Goal: Task Accomplishment & Management: Manage account settings

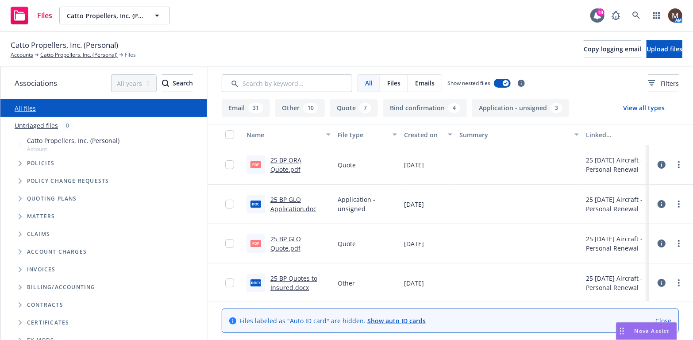
scroll to position [44, 0]
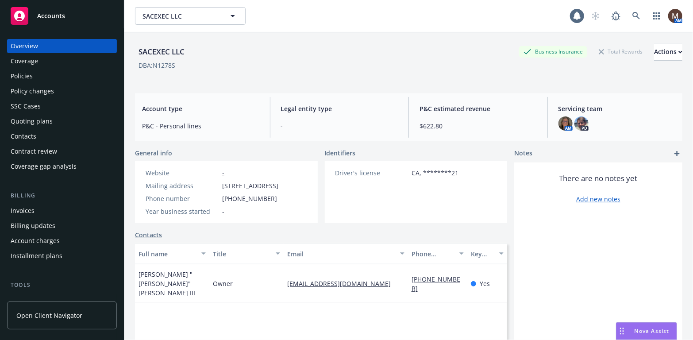
click at [32, 75] on div "Policies" at bounding box center [62, 76] width 103 height 14
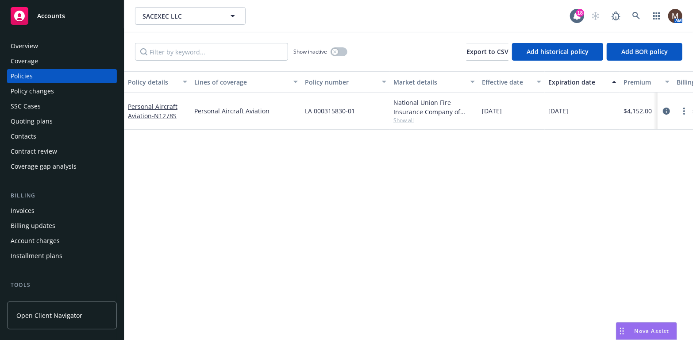
click at [39, 208] on div "Invoices" at bounding box center [62, 211] width 103 height 14
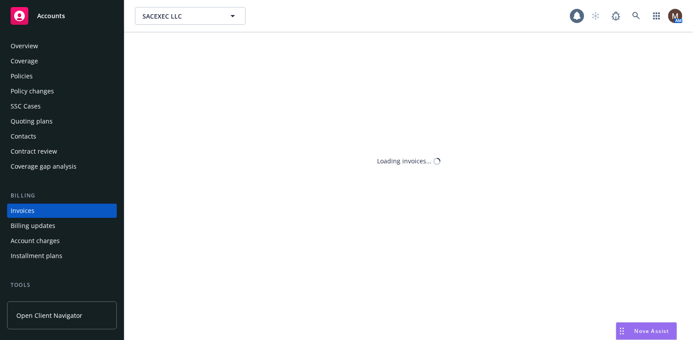
scroll to position [26, 0]
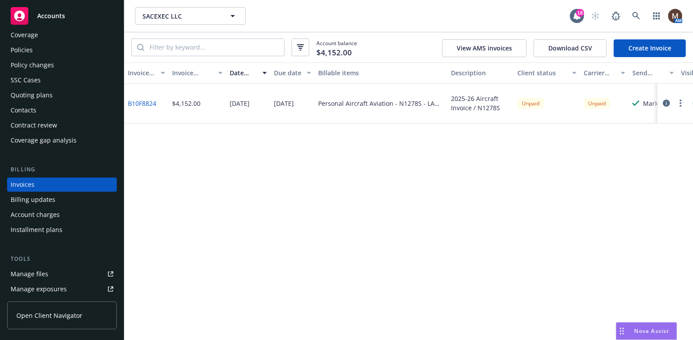
click at [32, 46] on div "Policies" at bounding box center [62, 50] width 103 height 14
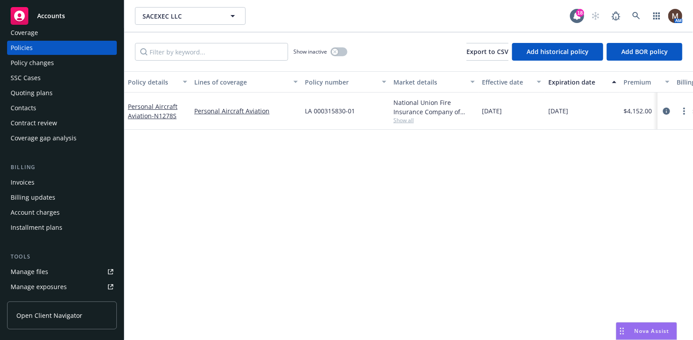
scroll to position [44, 0]
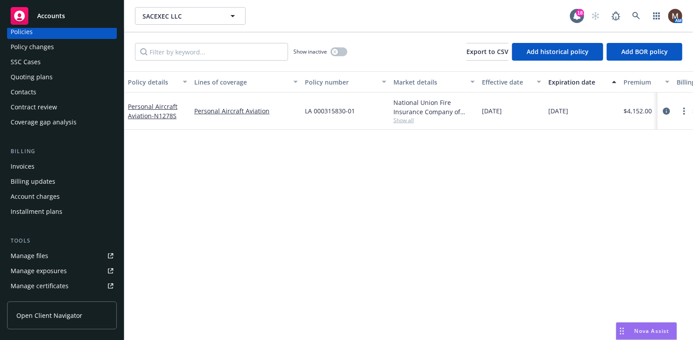
click at [35, 91] on div "Contacts" at bounding box center [24, 92] width 26 height 14
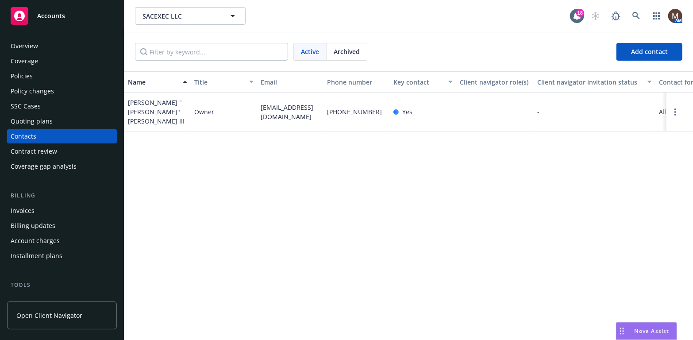
click at [31, 73] on div "Policies" at bounding box center [22, 76] width 22 height 14
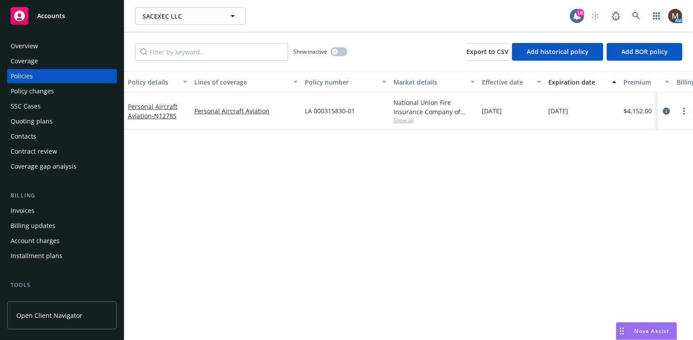
scroll to position [44, 0]
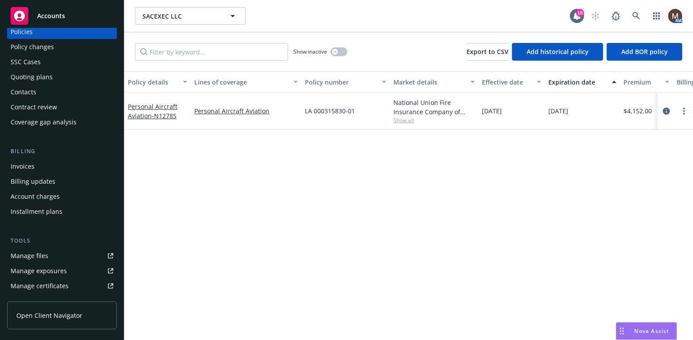
click at [55, 253] on link "Manage files" at bounding box center [62, 256] width 110 height 14
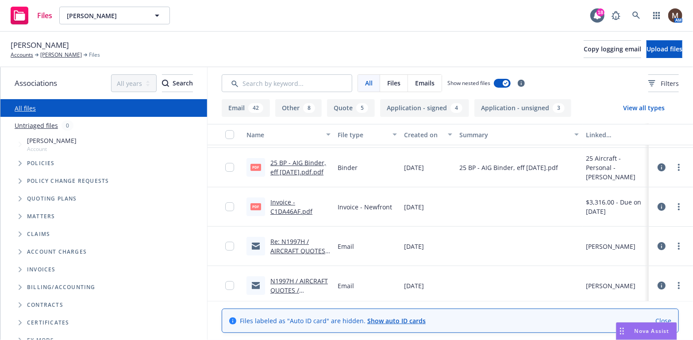
scroll to position [44, 0]
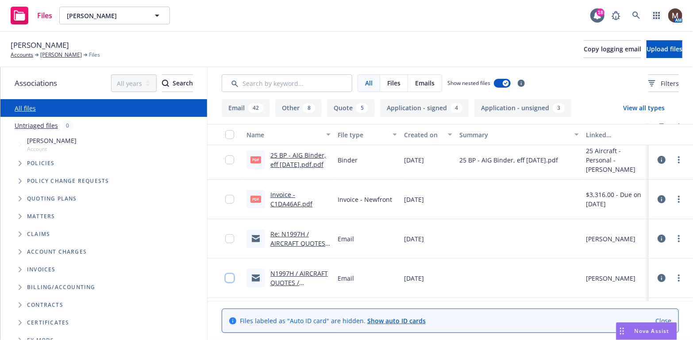
click at [225, 276] on input "checkbox" at bounding box center [229, 278] width 9 height 9
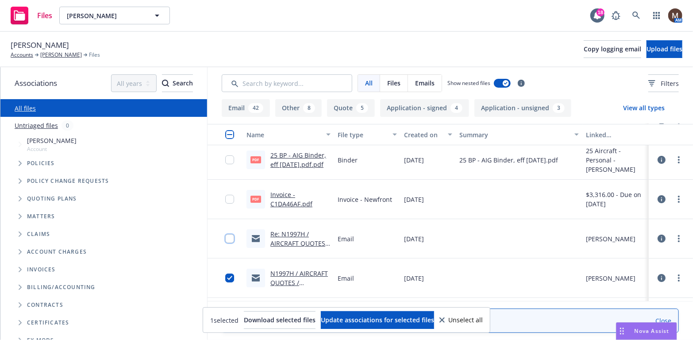
click at [225, 237] on input "checkbox" at bounding box center [229, 238] width 9 height 9
drag, startPoint x: 224, startPoint y: 198, endPoint x: 227, endPoint y: 178, distance: 20.5
click at [225, 197] on input "checkbox" at bounding box center [229, 199] width 9 height 9
click at [225, 158] on input "checkbox" at bounding box center [229, 159] width 9 height 9
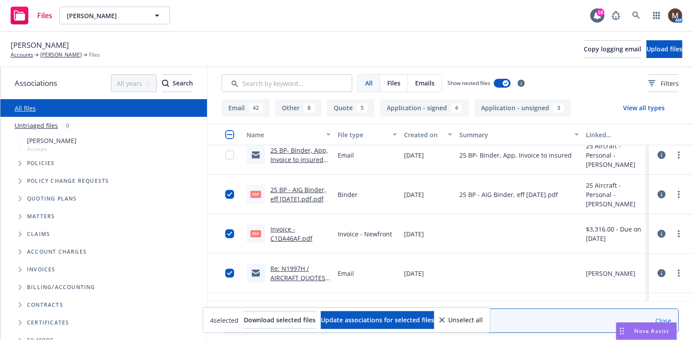
scroll to position [0, 0]
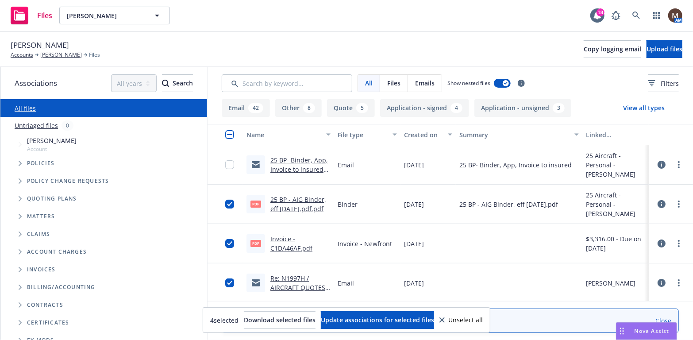
click at [216, 161] on div at bounding box center [225, 164] width 35 height 39
click at [225, 164] on input "checkbox" at bounding box center [229, 164] width 9 height 9
click at [390, 317] on span "Update associations for selected files" at bounding box center [377, 320] width 113 height 8
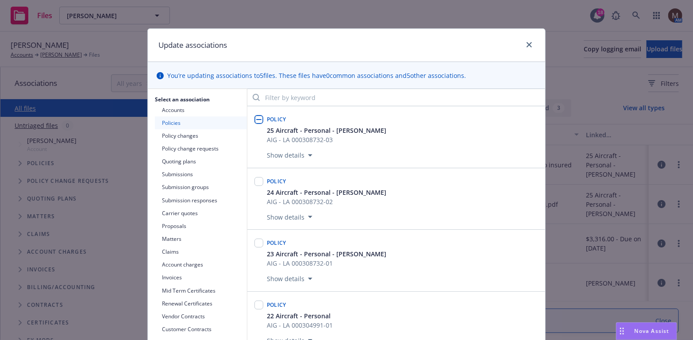
click at [255, 117] on input "checkbox" at bounding box center [259, 119] width 9 height 9
checkbox input "true"
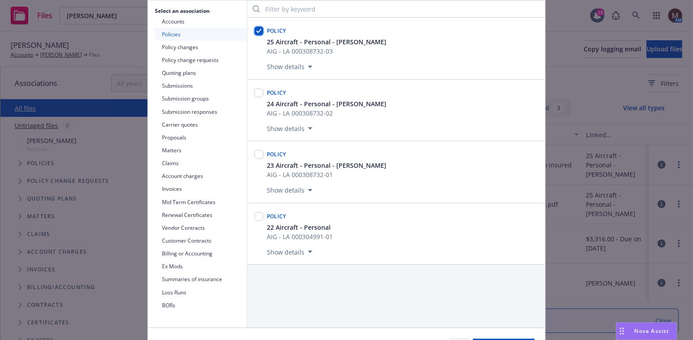
scroll to position [133, 0]
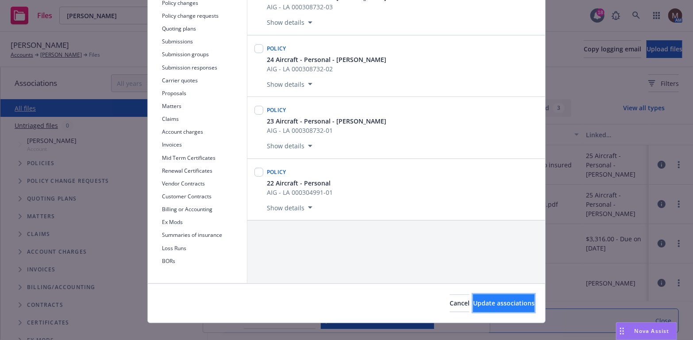
click at [490, 301] on span "Update associations" at bounding box center [504, 303] width 62 height 8
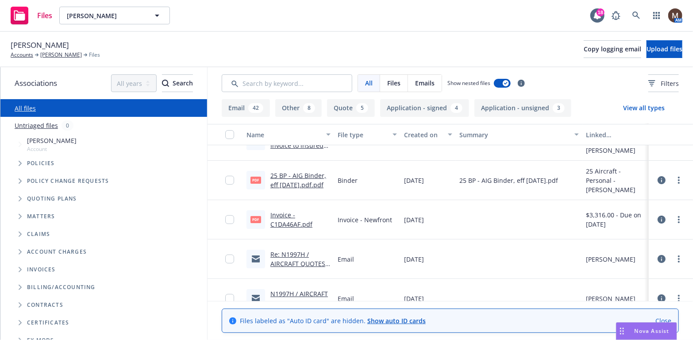
scroll to position [44, 0]
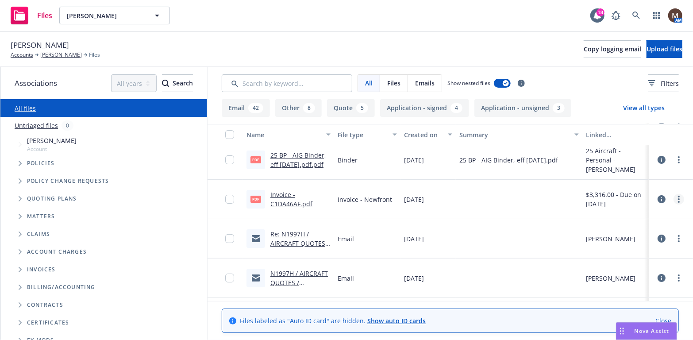
click at [678, 196] on icon "more" at bounding box center [679, 199] width 2 height 7
click at [608, 251] on link "Edit" at bounding box center [634, 253] width 88 height 18
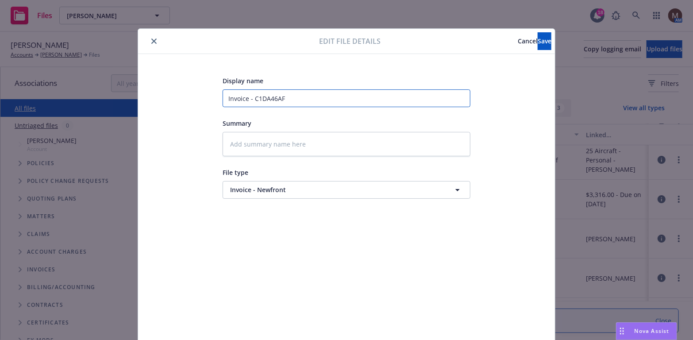
drag, startPoint x: 308, startPoint y: 96, endPoint x: 189, endPoint y: 96, distance: 118.6
click at [189, 96] on div "Display name Invoice - C1DA46AF Summary File type Invoice - Newfront Invoice - …" at bounding box center [347, 208] width 382 height 266
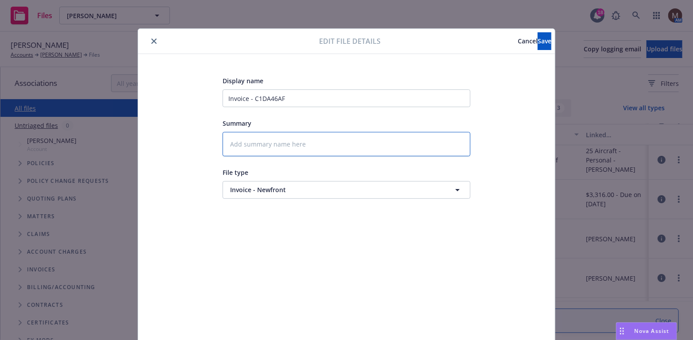
click at [237, 141] on textarea at bounding box center [347, 144] width 248 height 24
paste textarea "Invoice - C1DA46AF"
type textarea "x"
type textarea "Invoice - C1DA46AF"
click at [538, 37] on span "Save" at bounding box center [545, 41] width 14 height 8
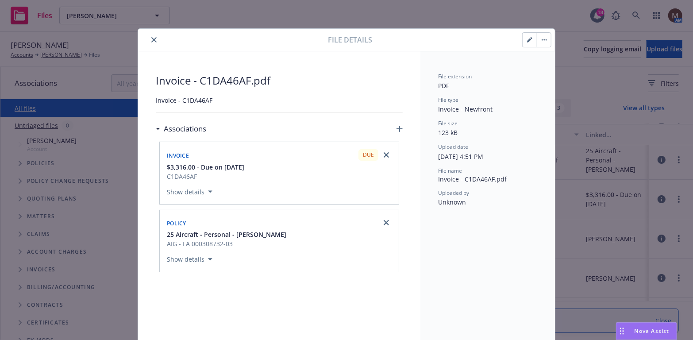
click at [151, 39] on icon "close" at bounding box center [153, 39] width 5 height 5
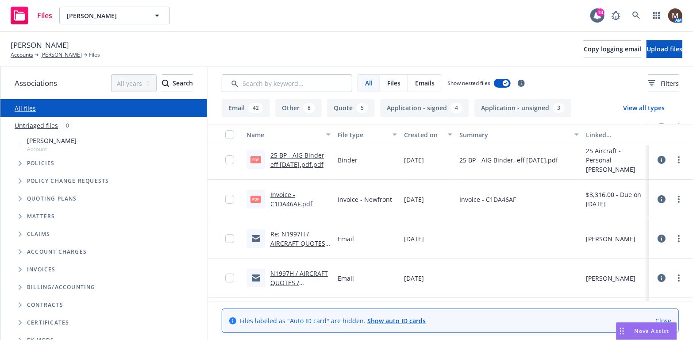
click at [295, 242] on link "Re: N1997H / AIRCRAFT QUOTES / [PERSON_NAME] / [DATE]" at bounding box center [299, 248] width 59 height 36
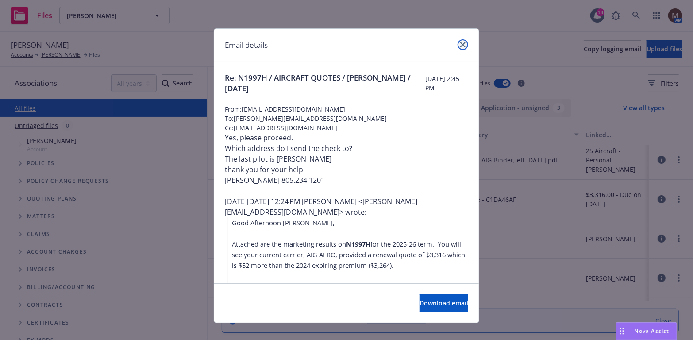
click at [458, 41] on link "close" at bounding box center [463, 44] width 11 height 11
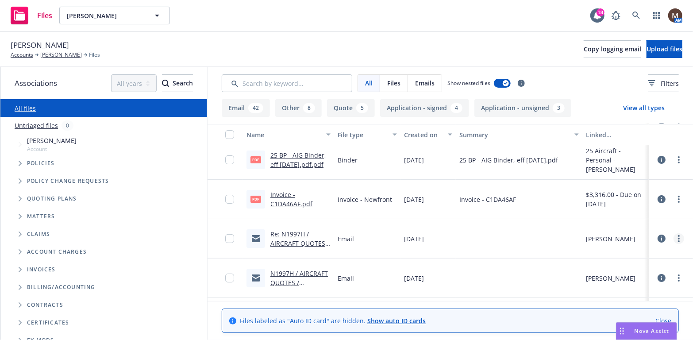
click at [678, 236] on circle "more" at bounding box center [679, 236] width 2 height 2
click at [612, 288] on link "Edit" at bounding box center [634, 292] width 88 height 18
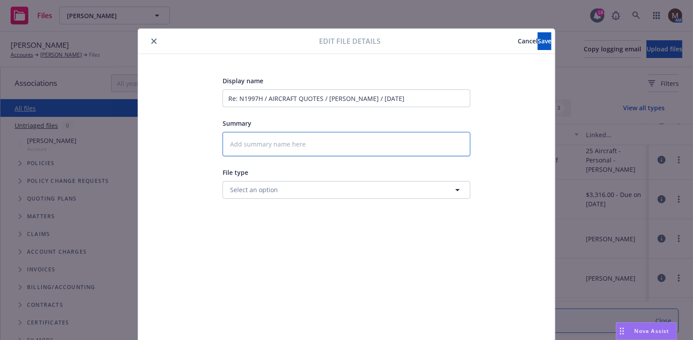
click at [257, 144] on textarea at bounding box center [347, 144] width 248 height 24
type textarea "x"
type textarea "2"
type textarea "x"
type textarea "25"
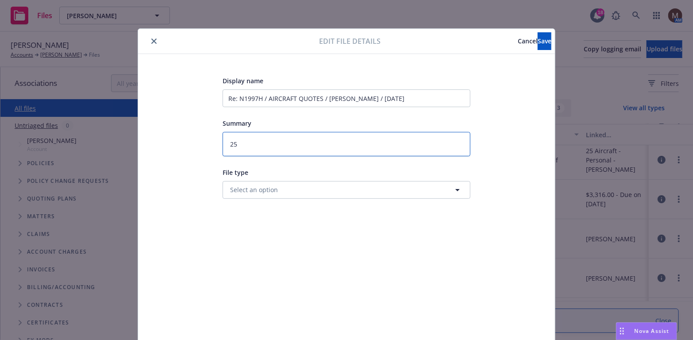
type textarea "x"
type textarea "25"
type textarea "x"
type textarea "25 B"
type textarea "x"
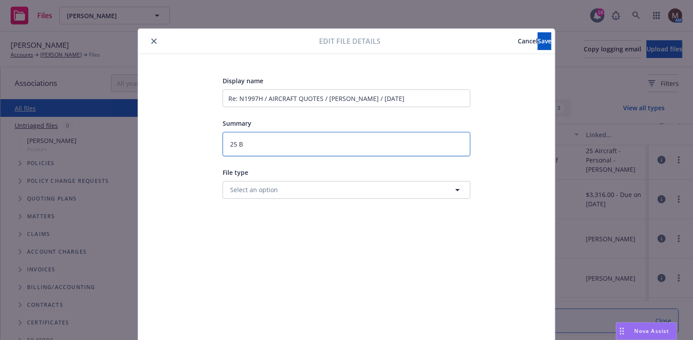
type textarea "25 BP"
type textarea "x"
type textarea "25 BP"
type textarea "x"
type textarea "25 BP -"
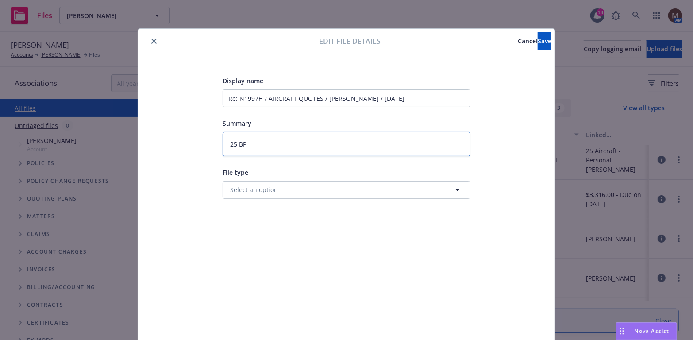
type textarea "x"
type textarea "25 BP -"
type textarea "x"
type textarea "25 BP - B"
type textarea "x"
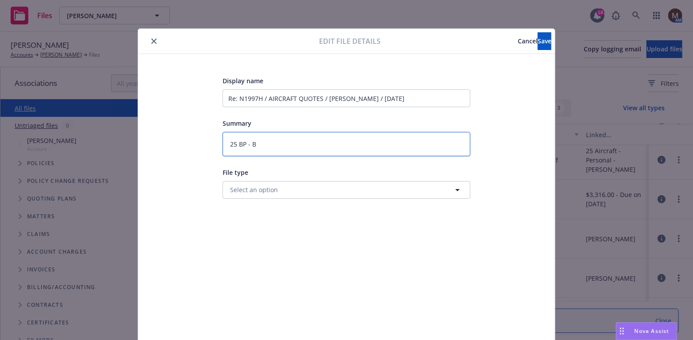
type textarea "25 BP - Bi"
type textarea "x"
type textarea "25 BP - Bin"
type textarea "x"
type textarea "25 BP - Bind"
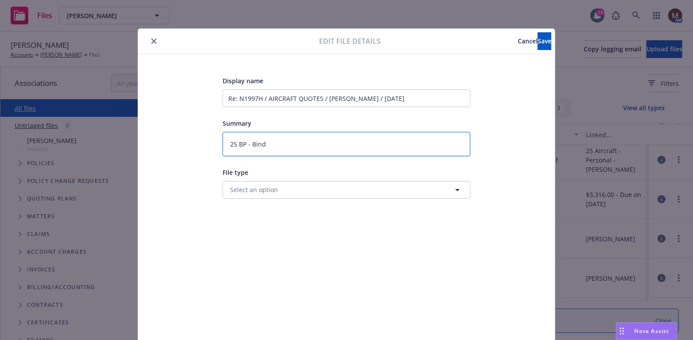
type textarea "x"
type textarea "25 BP - Bind"
type textarea "x"
type textarea "25 BP - Bind o"
type textarea "x"
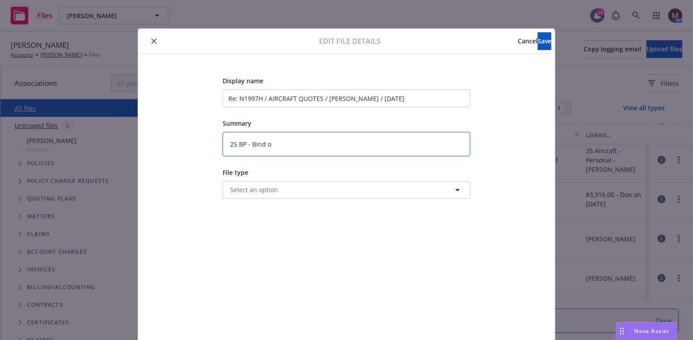
type textarea "25 BP - Bind or"
type textarea "x"
type textarea "25 BP - Bind ord"
type textarea "x"
type textarea "25 BP - Bind orde"
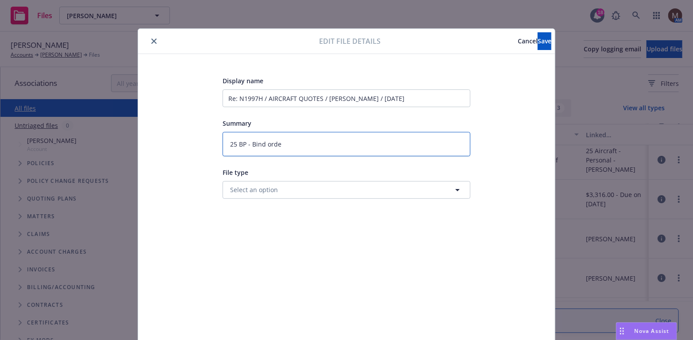
type textarea "x"
type textarea "25 BP - Bind order"
type textarea "x"
type textarea "25 BP - Bind order"
type textarea "x"
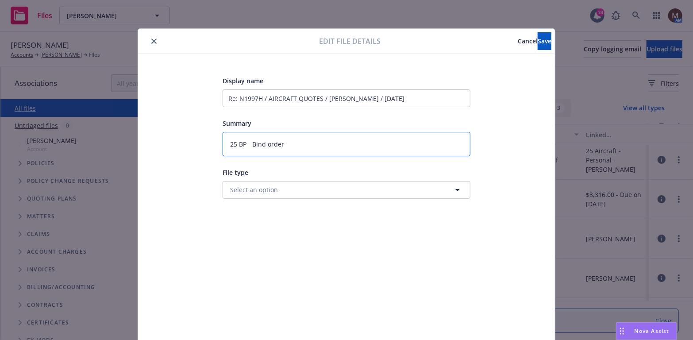
type textarea "25 BP - Bind order f"
type textarea "x"
type textarea "25 BP - Bind order fr"
type textarea "x"
type textarea "25 BP - Bind order fro"
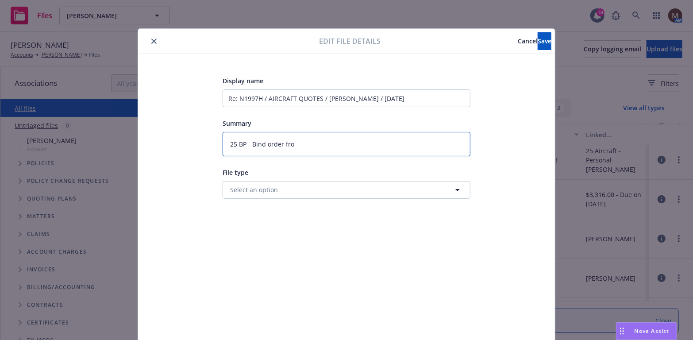
type textarea "x"
type textarea "25 BP - Bind order from"
type textarea "x"
type textarea "25 BP - Bind order from"
type textarea "x"
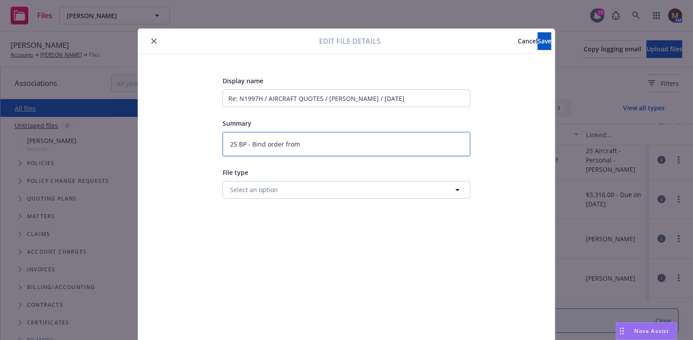
type textarea "25 BP - Bind order from i"
type textarea "x"
type textarea "25 BP - Bind order from in"
type textarea "x"
type textarea "25 BP - Bind order from ins"
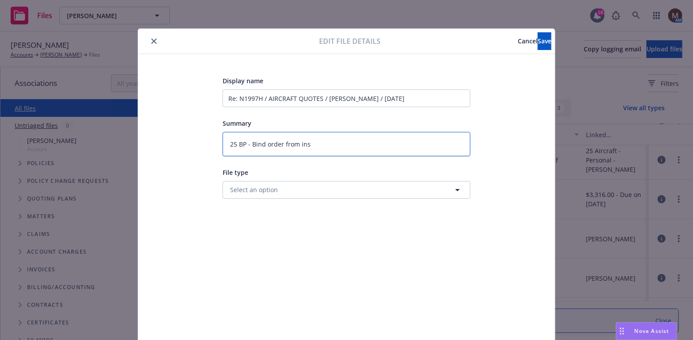
type textarea "x"
type textarea "25 BP - Bind order from insu"
type textarea "x"
type textarea "25 BP - Bind order from insur"
type textarea "x"
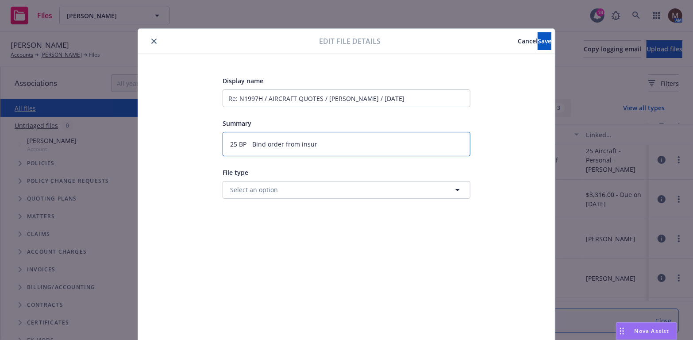
type textarea "25 BP - Bind order from insurd"
type textarea "x"
type textarea "25 BP - Bind order from insur"
type textarea "x"
type textarea "25 BP - Bind order from insure"
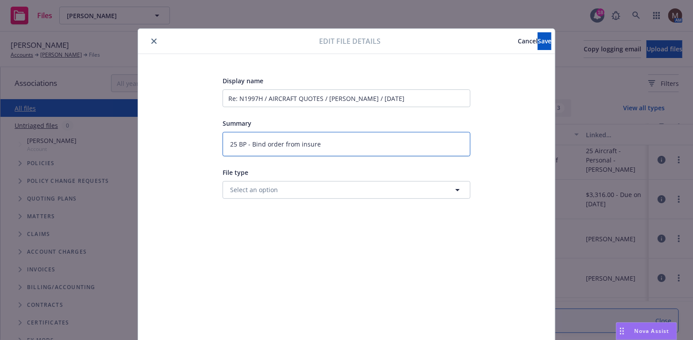
type textarea "x"
type textarea "25 BP - Bind order from insured"
drag, startPoint x: 522, startPoint y: 41, endPoint x: 409, endPoint y: 50, distance: 113.6
click at [538, 41] on span "Save" at bounding box center [545, 41] width 14 height 8
type textarea "x"
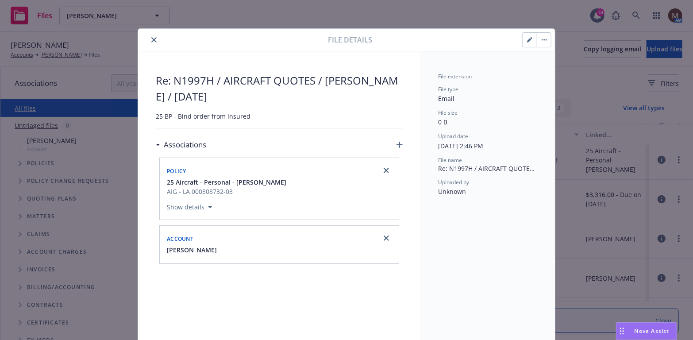
click at [151, 39] on icon "close" at bounding box center [153, 39] width 5 height 5
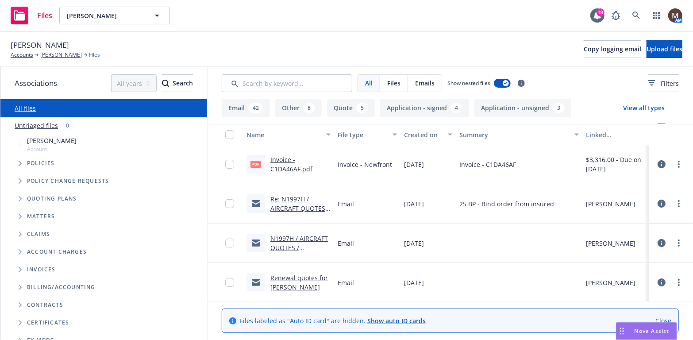
scroll to position [89, 0]
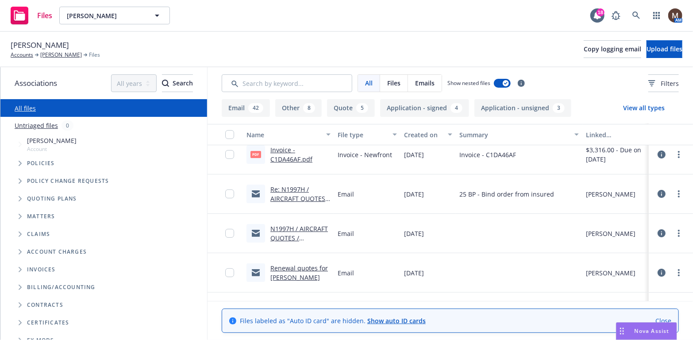
click at [298, 224] on div "N1997H / AIRCRAFT QUOTES / [PERSON_NAME] / [DATE]" at bounding box center [288, 233] width 91 height 39
click at [298, 230] on link "N1997H / AIRCRAFT QUOTES / [PERSON_NAME] / [DATE]" at bounding box center [299, 242] width 58 height 36
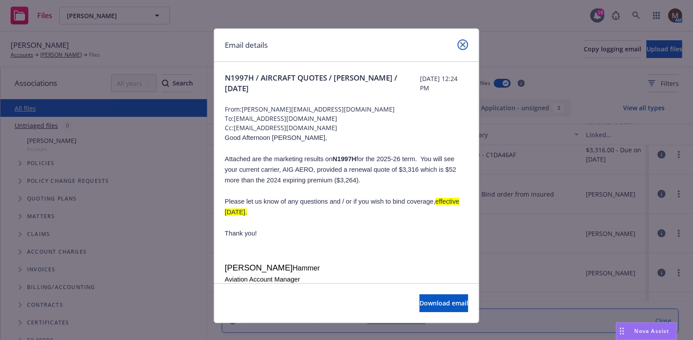
click at [460, 42] on icon "close" at bounding box center [462, 44] width 5 height 5
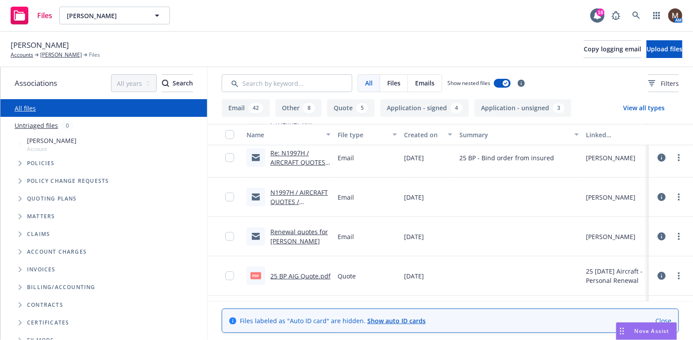
scroll to position [133, 0]
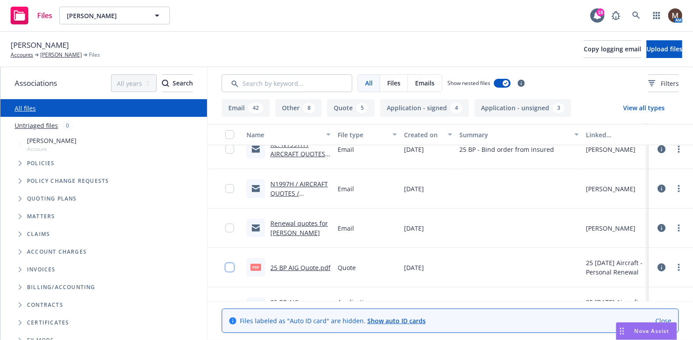
click at [225, 265] on input "checkbox" at bounding box center [229, 267] width 9 height 9
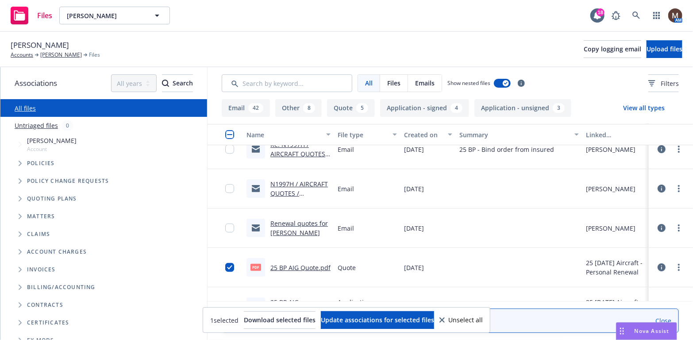
click at [225, 232] on div at bounding box center [232, 228] width 14 height 28
click at [225, 224] on input "checkbox" at bounding box center [229, 228] width 9 height 9
click at [225, 186] on input "checkbox" at bounding box center [229, 188] width 9 height 9
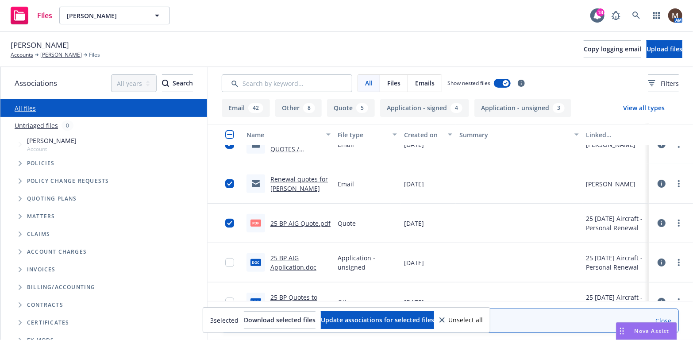
scroll to position [177, 0]
click at [225, 262] on input "checkbox" at bounding box center [229, 262] width 9 height 9
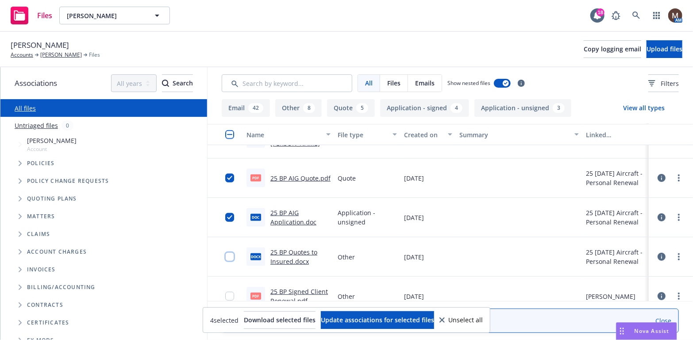
click at [225, 255] on input "checkbox" at bounding box center [229, 256] width 9 height 9
click at [226, 294] on input "checkbox" at bounding box center [229, 296] width 9 height 9
click at [397, 318] on span "Update associations for selected files" at bounding box center [377, 320] width 113 height 8
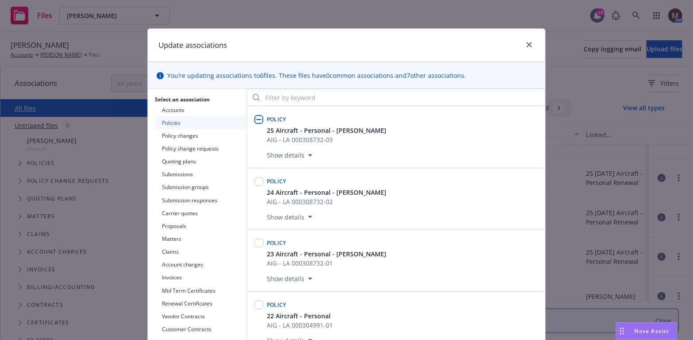
click at [255, 116] on input "checkbox" at bounding box center [259, 119] width 9 height 9
checkbox input "true"
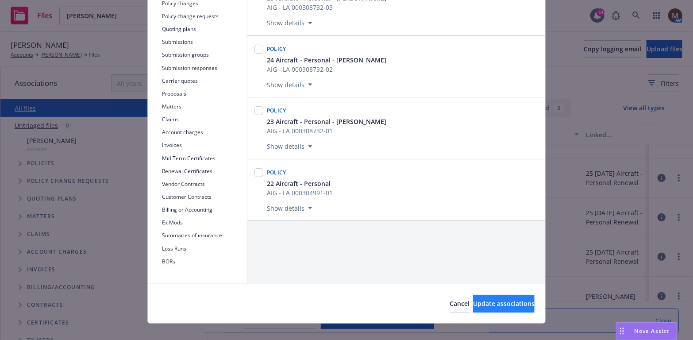
scroll to position [133, 0]
click at [473, 299] on span "Update associations" at bounding box center [504, 303] width 62 height 8
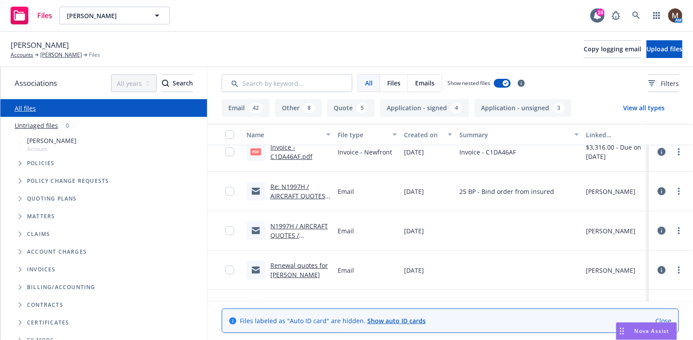
scroll to position [89, 0]
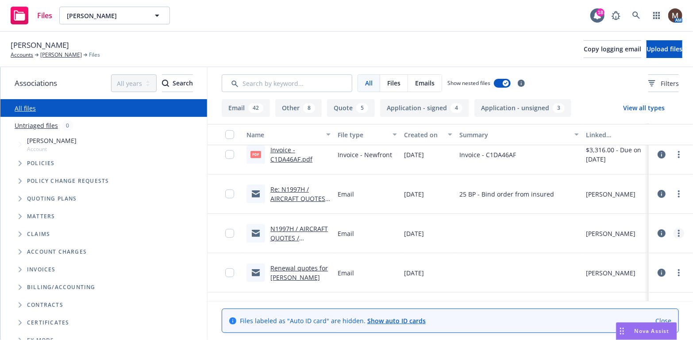
click at [678, 232] on icon "more" at bounding box center [679, 233] width 2 height 7
click at [614, 283] on link "Edit" at bounding box center [634, 287] width 88 height 18
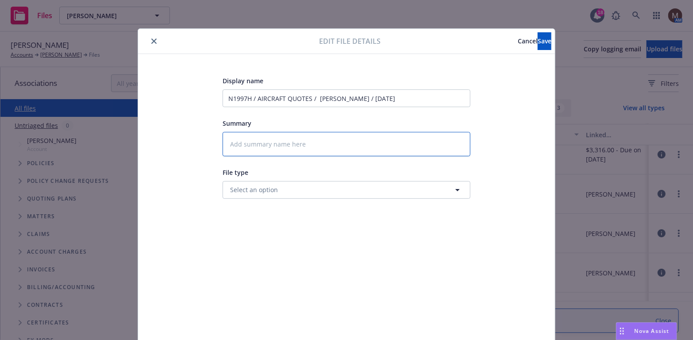
click at [236, 144] on textarea at bounding box center [347, 144] width 248 height 24
type textarea "x"
type textarea "2"
type textarea "x"
type textarea "25"
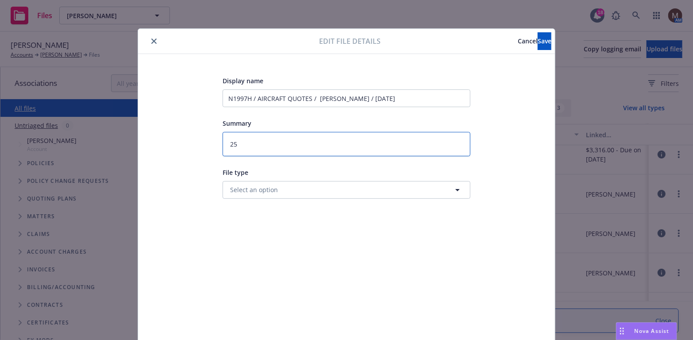
type textarea "x"
type textarea "25"
type textarea "x"
type textarea "25 B"
type textarea "x"
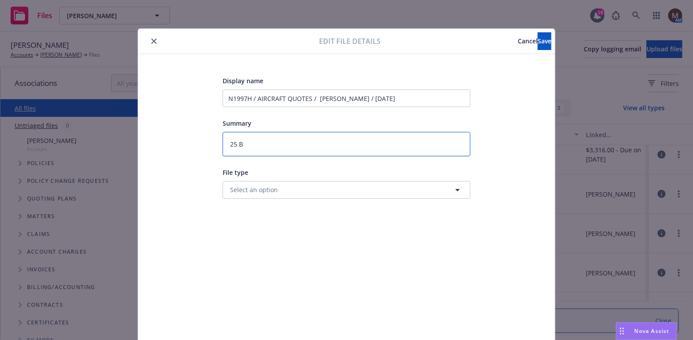
type textarea "25 BP"
type textarea "x"
type textarea "25 BP"
type textarea "x"
type textarea "25 BP -"
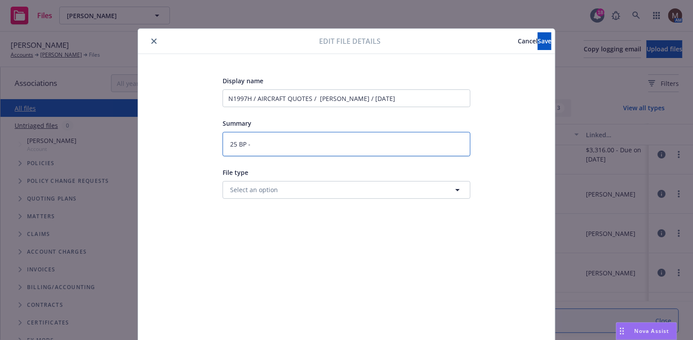
type textarea "x"
type textarea "25 BP -"
type textarea "x"
type textarea "25 BP - Q"
type textarea "x"
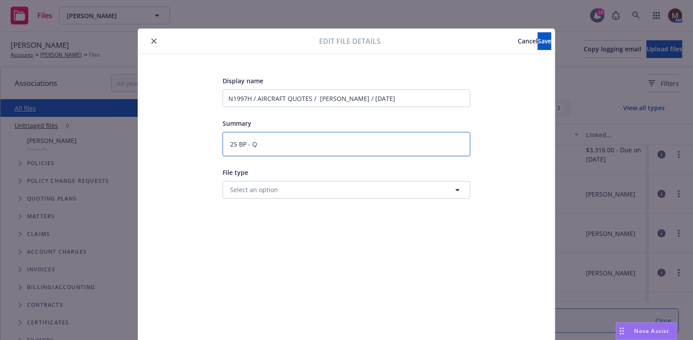
type textarea "25 BP - Qu"
type textarea "x"
type textarea "25 BP - Quo"
type textarea "x"
type textarea "25 BP - Quot"
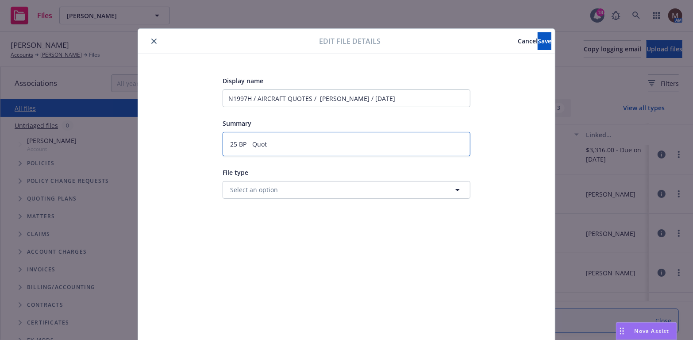
type textarea "x"
type textarea "25 BP - Quote"
type textarea "x"
type textarea "25 BP - Quotes"
type textarea "x"
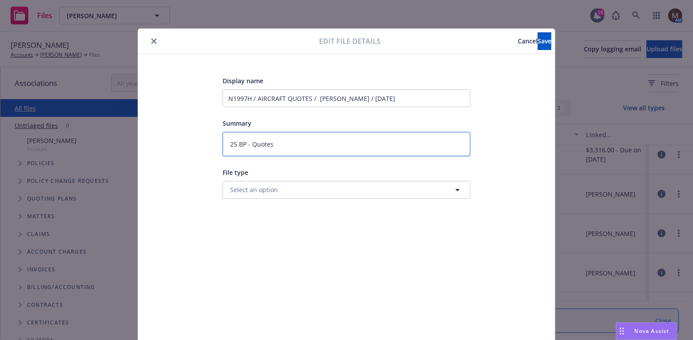
type textarea "25 BP - Quotes"
type textarea "x"
type textarea "25 BP - Quotes t"
type textarea "x"
type textarea "25 BP - Quotes to"
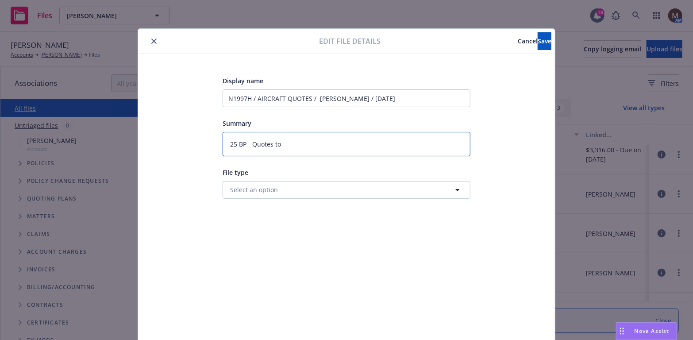
type textarea "x"
type textarea "25 BP - Quotes to"
type textarea "x"
type textarea "25 BP - Quotes to i"
type textarea "x"
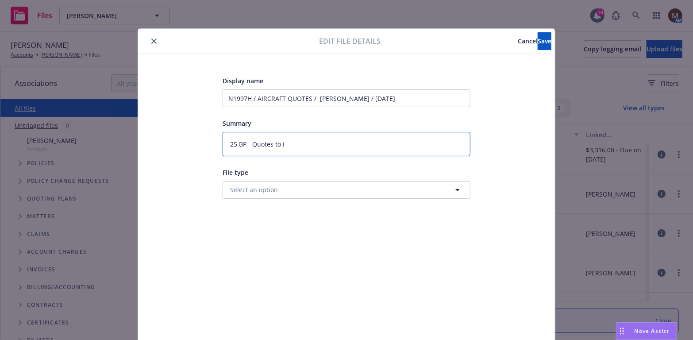
type textarea "25 BP - Quotes to in"
type textarea "x"
type textarea "25 BP - Quotes to ins"
type textarea "x"
type textarea "25 BP - Quotes to insu"
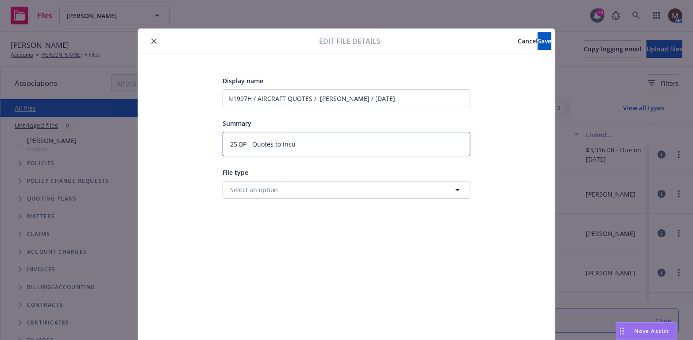
type textarea "x"
type textarea "25 BP - Quotes to insur"
type textarea "x"
type textarea "25 BP - Quotes to insure"
type textarea "x"
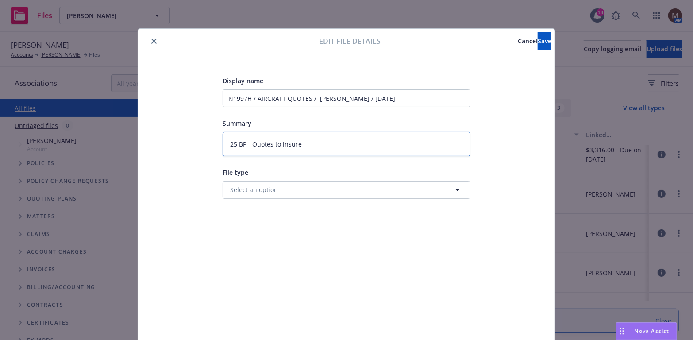
type textarea "25 BP - Quotes to insured"
type textarea "x"
type textarea "25 BP - Quotes to insured"
click at [538, 38] on span "Save" at bounding box center [545, 41] width 14 height 8
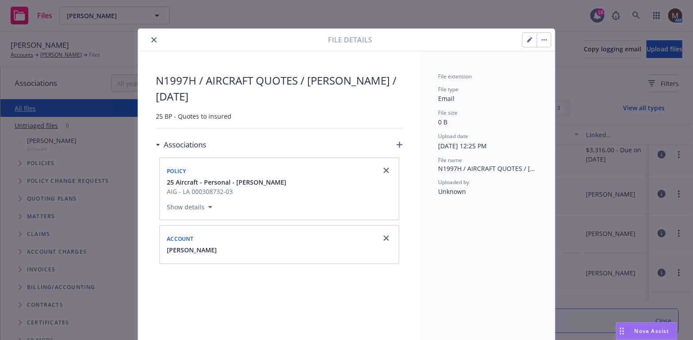
click at [151, 38] on icon "close" at bounding box center [153, 39] width 5 height 5
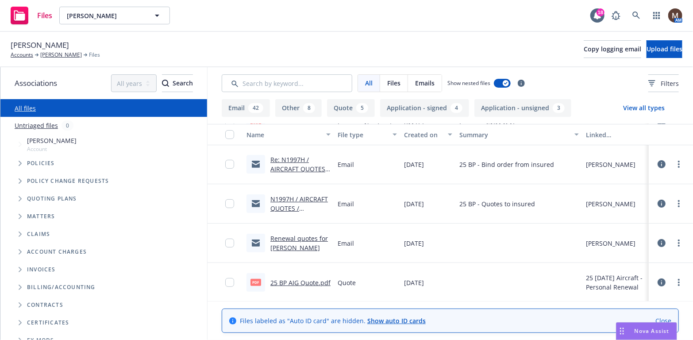
scroll to position [133, 0]
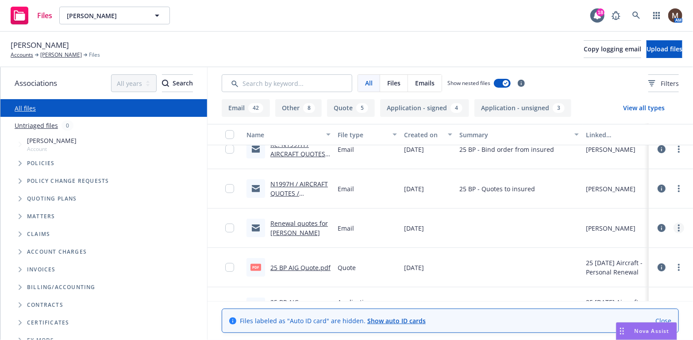
click at [678, 226] on icon "more" at bounding box center [679, 227] width 2 height 7
click at [606, 279] on link "Edit" at bounding box center [634, 281] width 88 height 18
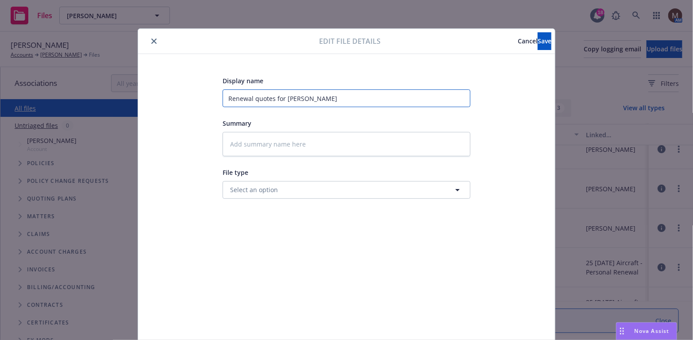
drag, startPoint x: 339, startPoint y: 98, endPoint x: 189, endPoint y: 98, distance: 149.6
click at [189, 98] on div "Display name [PERSON_NAME] quotes for [PERSON_NAME] Summary File type Select an…" at bounding box center [347, 208] width 382 height 266
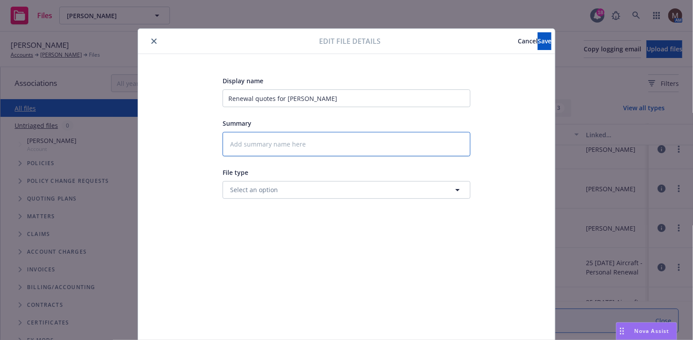
click at [253, 138] on textarea at bounding box center [347, 144] width 248 height 24
paste textarea "Renewal quotes for [PERSON_NAME]"
type textarea "x"
type textarea "Renewal quotes for [PERSON_NAME]"
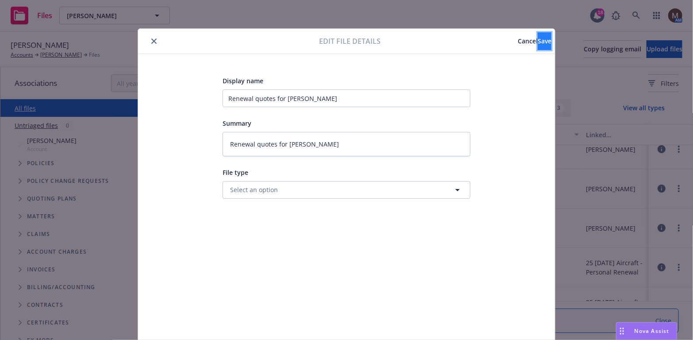
click at [538, 41] on span "Save" at bounding box center [545, 41] width 14 height 8
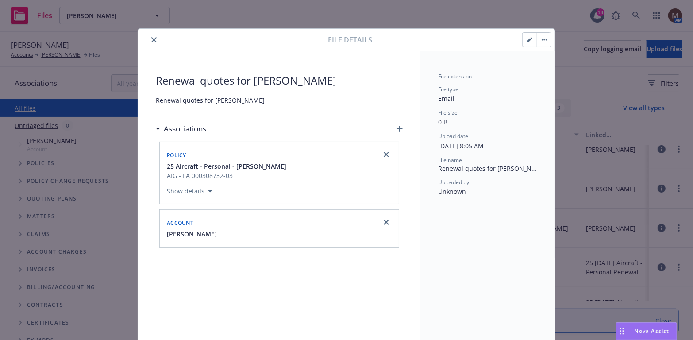
click at [152, 38] on icon "close" at bounding box center [153, 39] width 5 height 5
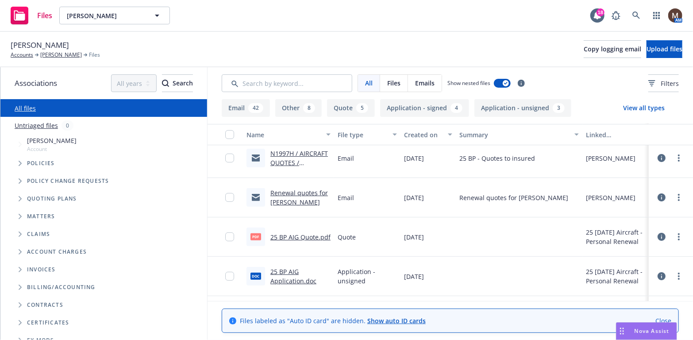
scroll to position [177, 0]
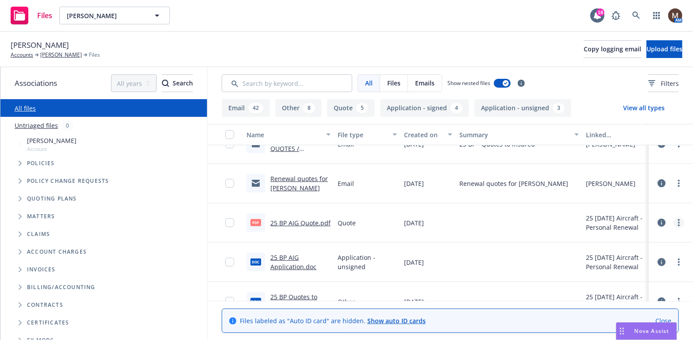
click at [678, 220] on icon "more" at bounding box center [679, 222] width 2 height 7
click at [612, 271] on link "Edit" at bounding box center [634, 276] width 88 height 18
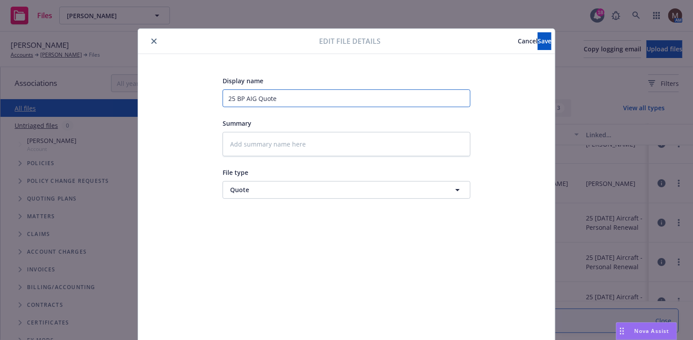
drag, startPoint x: 334, startPoint y: 101, endPoint x: 166, endPoint y: 90, distance: 168.6
click at [166, 90] on div "Display name 25 BP AIG Quote Summary File type Quote Quote" at bounding box center [347, 208] width 382 height 266
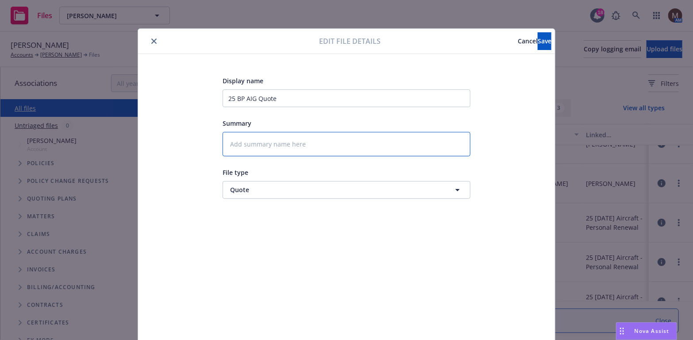
click at [263, 155] on textarea at bounding box center [347, 144] width 248 height 24
paste textarea "25 BP AIG Quote"
type textarea "x"
type textarea "25 BP AIG Quote"
click at [538, 42] on span "Save" at bounding box center [545, 41] width 14 height 8
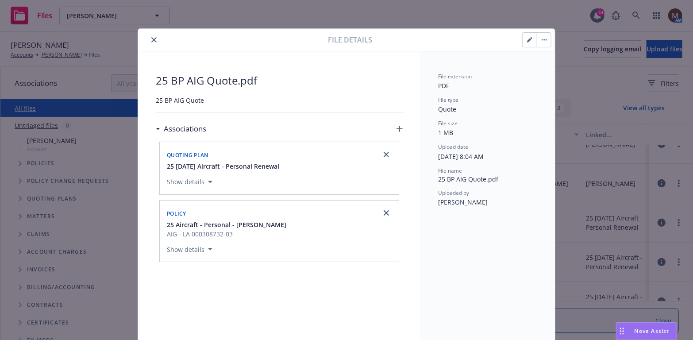
click at [149, 39] on button "close" at bounding box center [154, 40] width 11 height 11
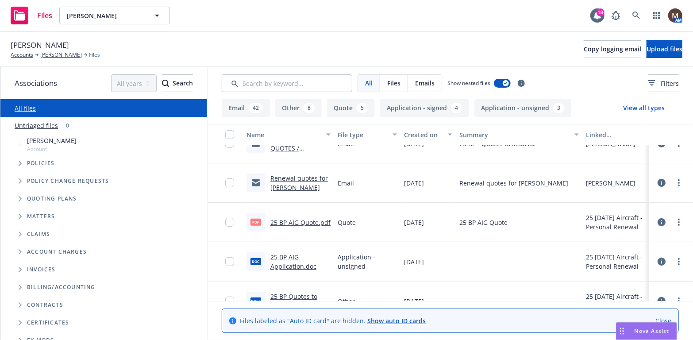
scroll to position [221, 0]
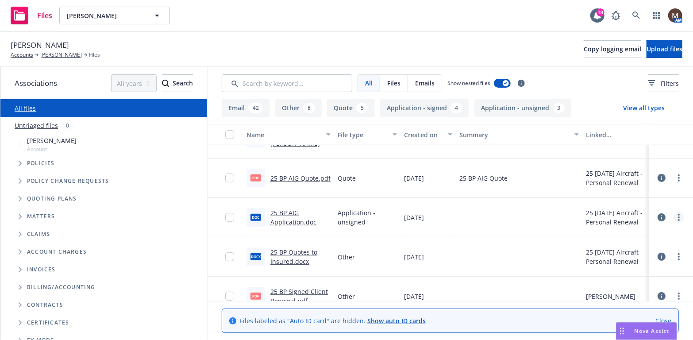
click at [678, 214] on icon "more" at bounding box center [679, 217] width 2 height 7
click at [610, 268] on link "Edit" at bounding box center [634, 271] width 88 height 18
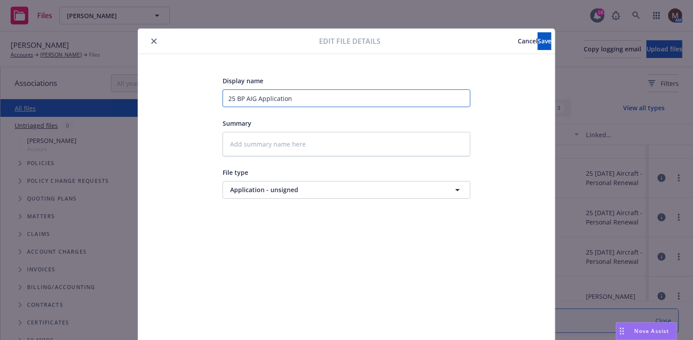
drag, startPoint x: 314, startPoint y: 99, endPoint x: 182, endPoint y: 84, distance: 132.8
click at [182, 84] on div "Display name 25 BP AIG Application Summary File type Application - unsigned App…" at bounding box center [347, 208] width 382 height 266
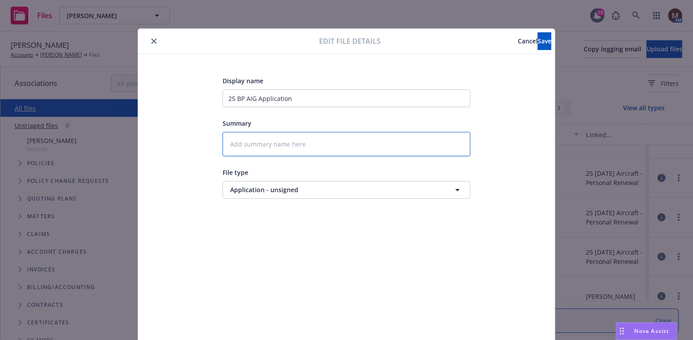
click at [258, 143] on textarea at bounding box center [347, 144] width 248 height 24
paste textarea "25 BP AIG Application"
type textarea "x"
type textarea "25 BP AIG Application"
click at [538, 40] on span "Save" at bounding box center [545, 41] width 14 height 8
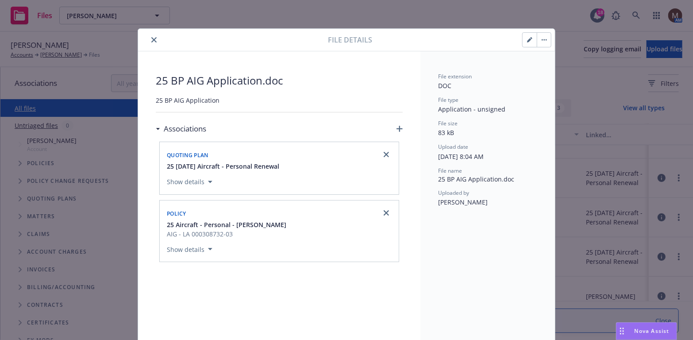
click at [151, 37] on icon "close" at bounding box center [153, 39] width 5 height 5
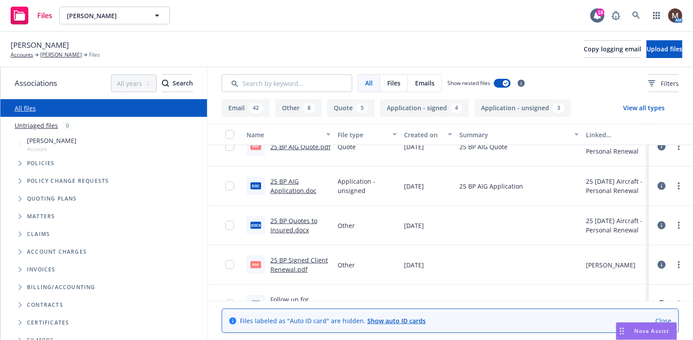
scroll to position [266, 0]
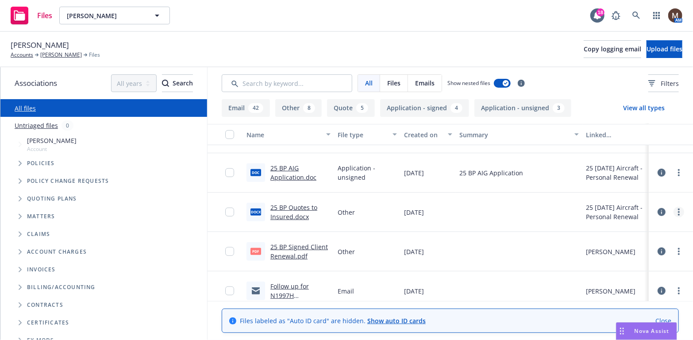
click at [674, 212] on link "more" at bounding box center [679, 212] width 11 height 11
click at [617, 266] on link "Edit" at bounding box center [634, 265] width 88 height 18
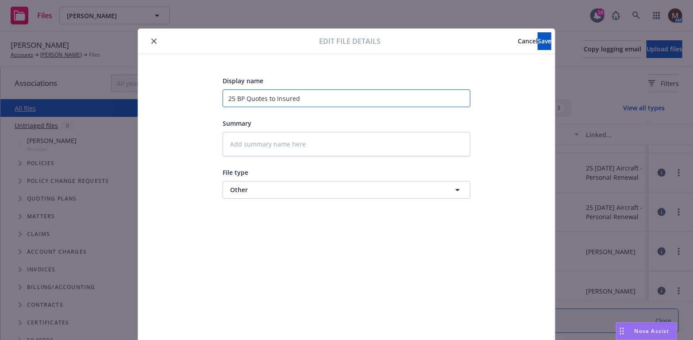
drag, startPoint x: 325, startPoint y: 98, endPoint x: 183, endPoint y: 85, distance: 141.8
click at [183, 85] on div "Display name 25 BP Quotes to Insured Summary File type Other Other" at bounding box center [347, 208] width 382 height 266
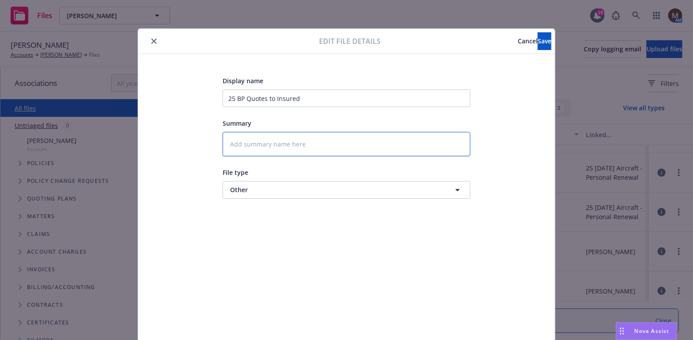
click at [257, 147] on textarea at bounding box center [347, 144] width 248 height 24
paste textarea "25 BP Quotes to Insured"
type textarea "x"
type textarea "25 BP Quotes to Insured"
click at [525, 30] on div "Edit file details Cancel Save" at bounding box center [346, 41] width 417 height 25
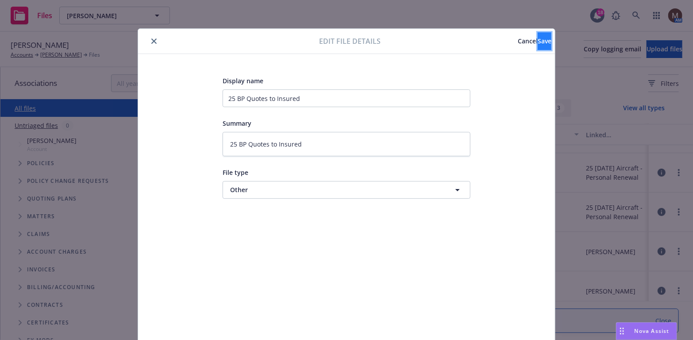
click at [538, 41] on span "Save" at bounding box center [545, 41] width 14 height 8
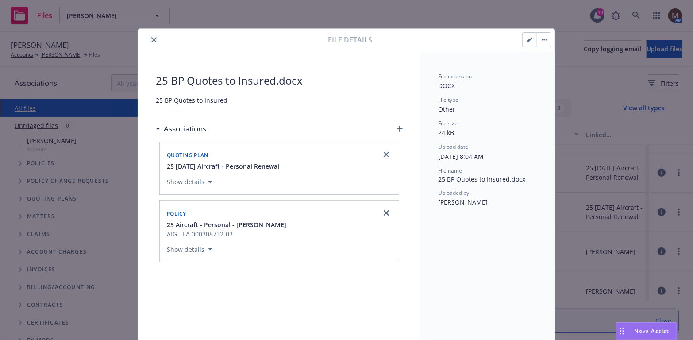
click at [151, 39] on icon "close" at bounding box center [153, 39] width 5 height 5
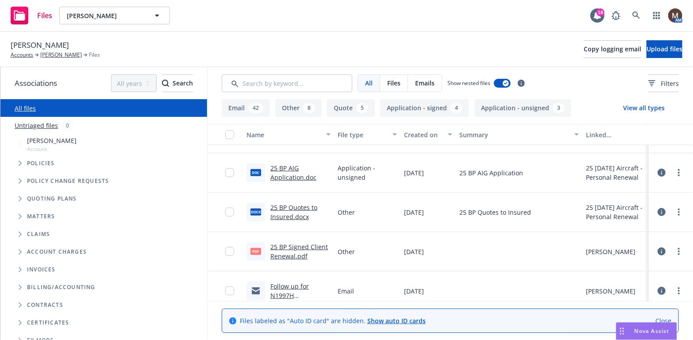
scroll to position [310, 0]
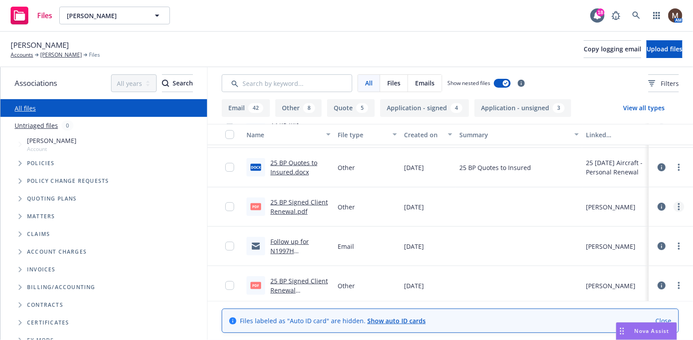
click at [674, 205] on link "more" at bounding box center [679, 206] width 11 height 11
click at [612, 257] on link "Edit" at bounding box center [634, 260] width 88 height 18
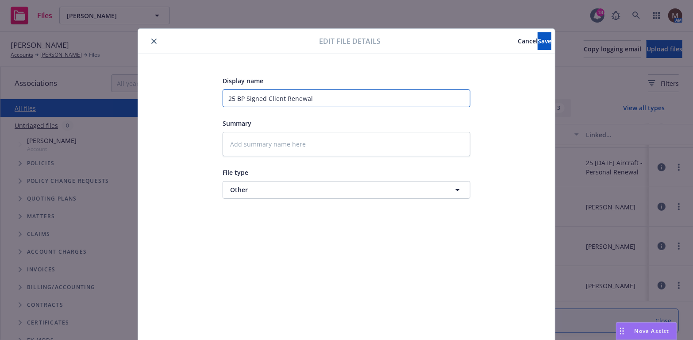
drag, startPoint x: 336, startPoint y: 99, endPoint x: 183, endPoint y: 77, distance: 154.8
click at [183, 77] on div "Display name 25 BP Signed Client Renewal Summary File type Other Other" at bounding box center [347, 208] width 382 height 266
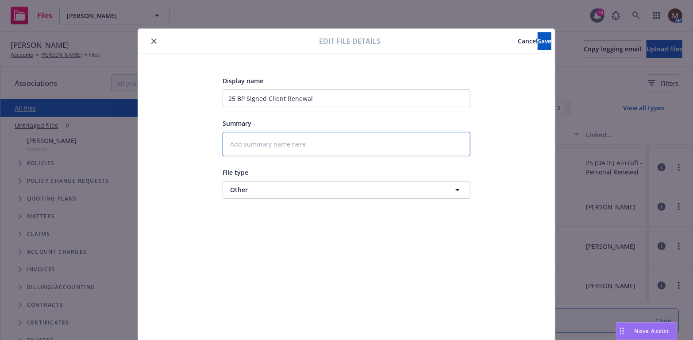
click at [243, 141] on textarea at bounding box center [347, 144] width 248 height 24
paste textarea "25 BP Signed Client Renewal"
type textarea "x"
type textarea "25 BP Signed Client Renewal"
click at [538, 42] on span "Save" at bounding box center [545, 41] width 14 height 8
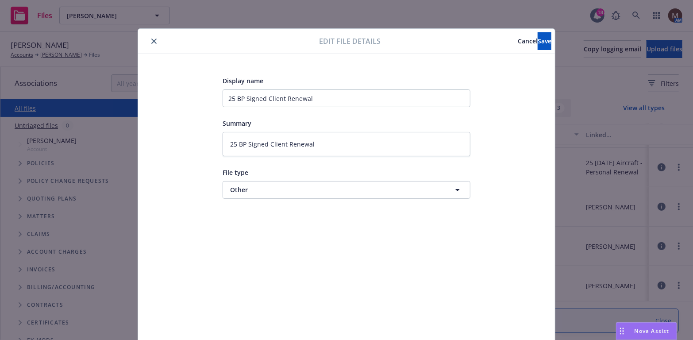
type textarea "x"
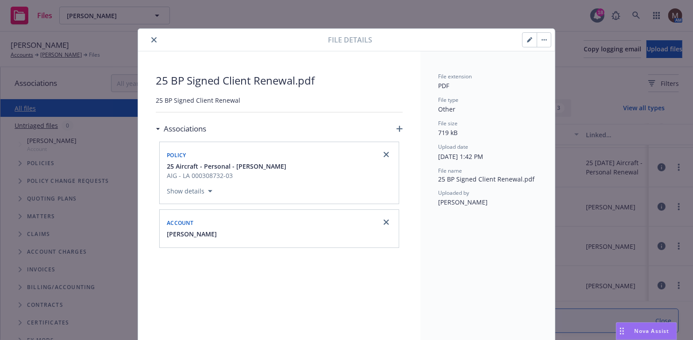
click at [151, 39] on icon "close" at bounding box center [153, 39] width 5 height 5
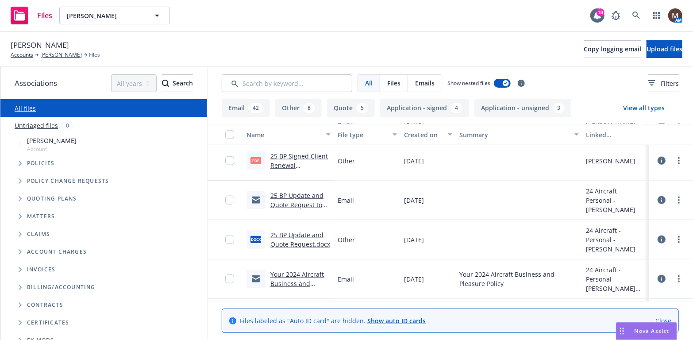
scroll to position [443, 0]
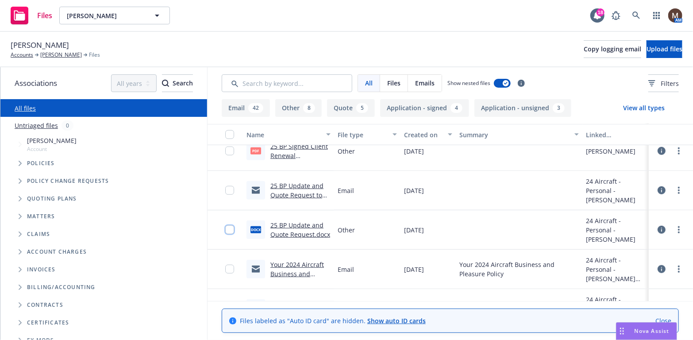
click at [225, 229] on input "checkbox" at bounding box center [229, 229] width 9 height 9
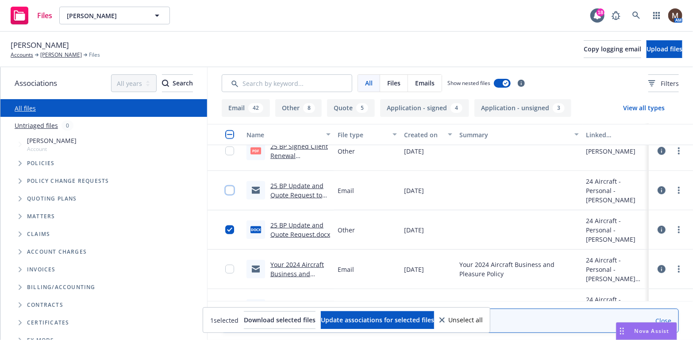
click at [226, 187] on input "checkbox" at bounding box center [229, 190] width 9 height 9
click at [225, 150] on input "checkbox" at bounding box center [229, 151] width 9 height 9
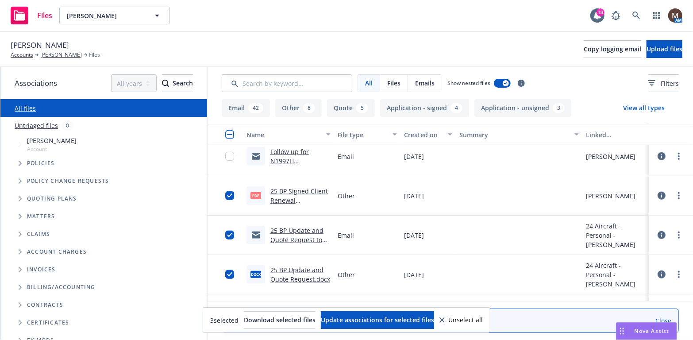
scroll to position [354, 0]
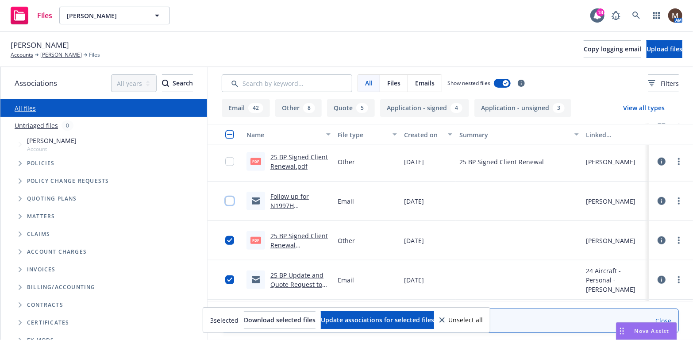
drag, startPoint x: 223, startPoint y: 201, endPoint x: 222, endPoint y: 176, distance: 24.8
click at [225, 199] on input "checkbox" at bounding box center [229, 201] width 9 height 9
click at [225, 160] on input "checkbox" at bounding box center [229, 161] width 9 height 9
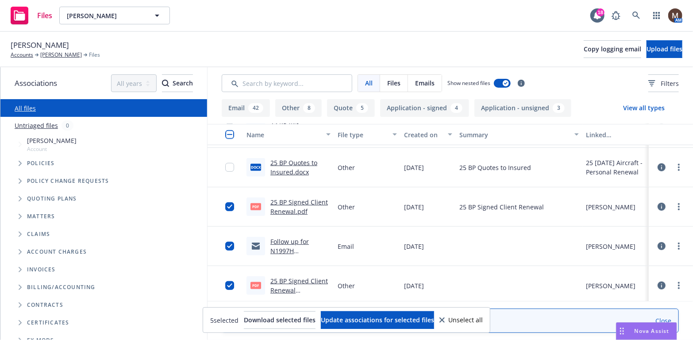
scroll to position [266, 0]
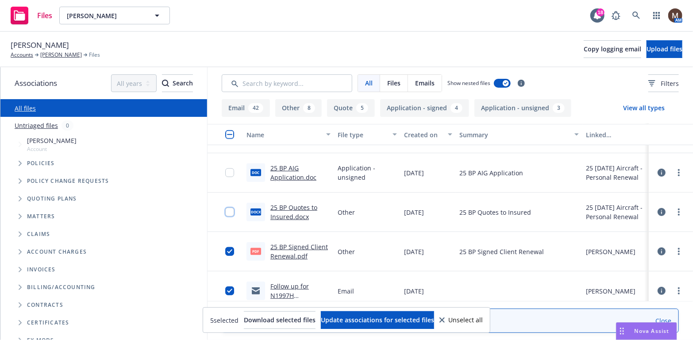
drag, startPoint x: 224, startPoint y: 212, endPoint x: 225, endPoint y: 194, distance: 17.4
click at [225, 212] on input "checkbox" at bounding box center [229, 212] width 9 height 9
click at [225, 172] on input "checkbox" at bounding box center [229, 172] width 9 height 9
click at [366, 319] on span "Update associations for selected files" at bounding box center [377, 320] width 113 height 8
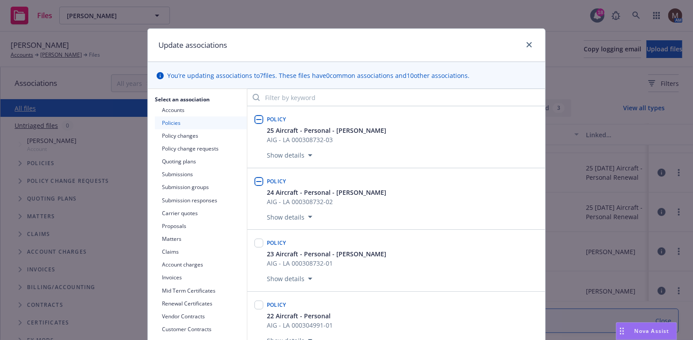
click at [255, 118] on input "checkbox" at bounding box center [259, 119] width 9 height 9
checkbox input "true"
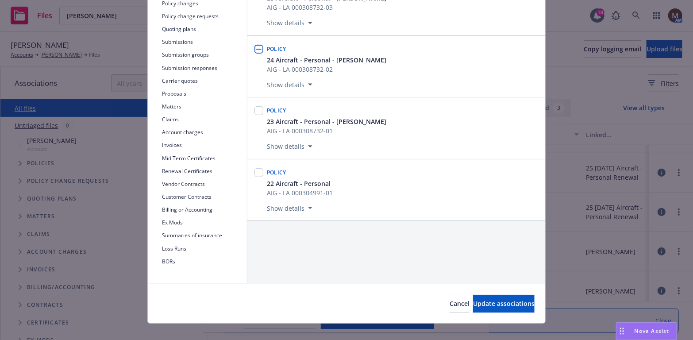
scroll to position [133, 0]
click at [480, 301] on span "Update associations" at bounding box center [504, 303] width 62 height 8
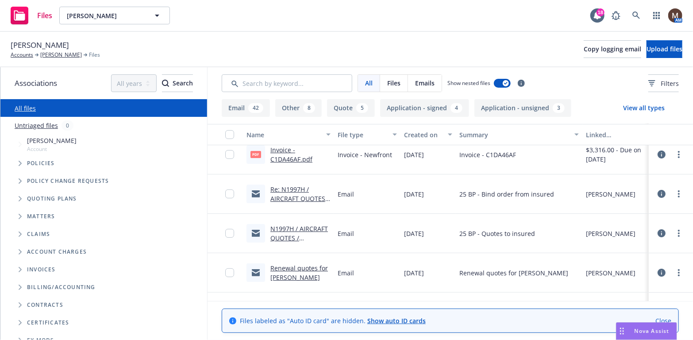
scroll to position [0, 0]
